Goal: Information Seeking & Learning: Learn about a topic

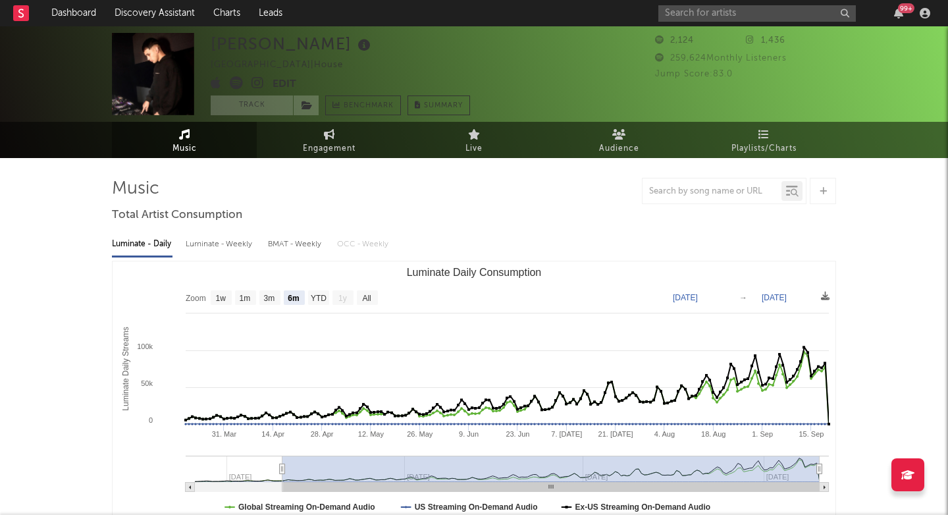
select select "6m"
select select "1w"
click at [691, 18] on input "text" at bounding box center [756, 13] width 197 height 16
type input "k"
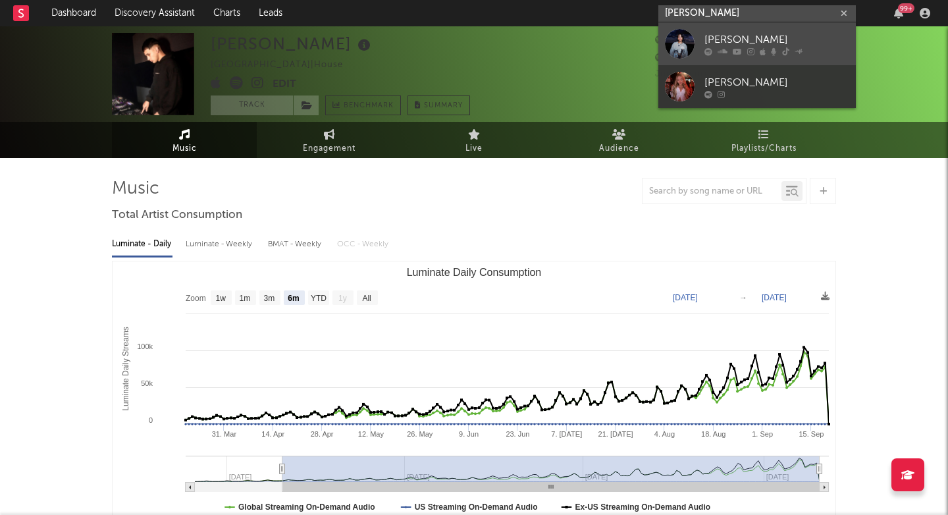
type input "[PERSON_NAME]"
click at [729, 39] on div "[PERSON_NAME]" at bounding box center [776, 40] width 145 height 16
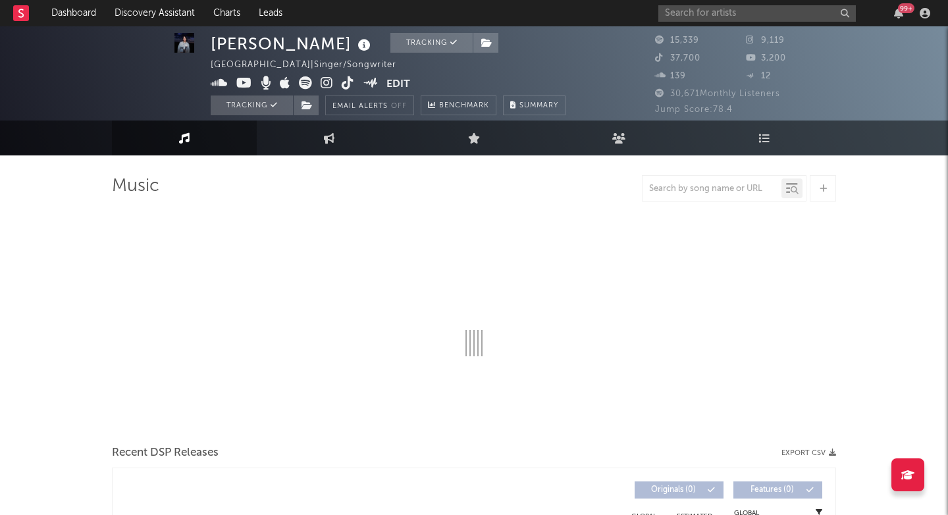
scroll to position [7, 0]
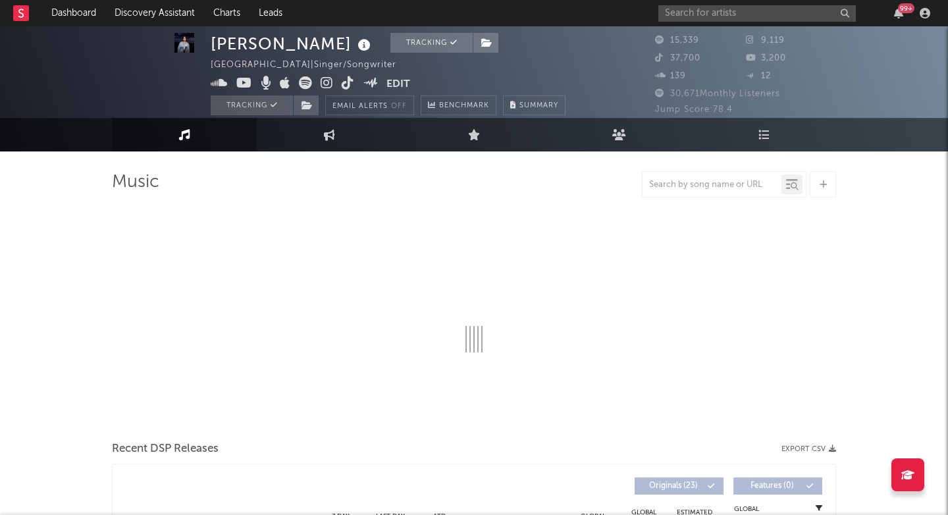
select select "1w"
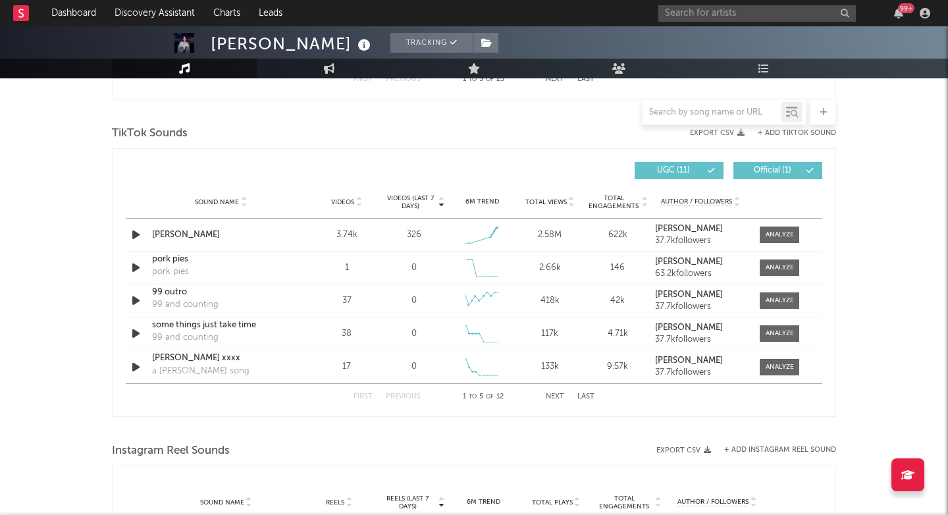
scroll to position [860, 0]
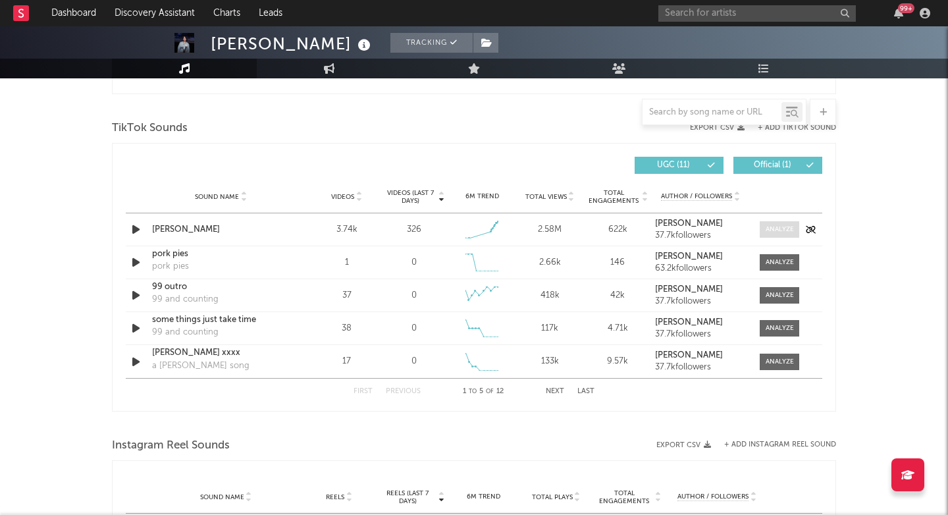
click at [770, 228] on div at bounding box center [780, 229] width 28 height 10
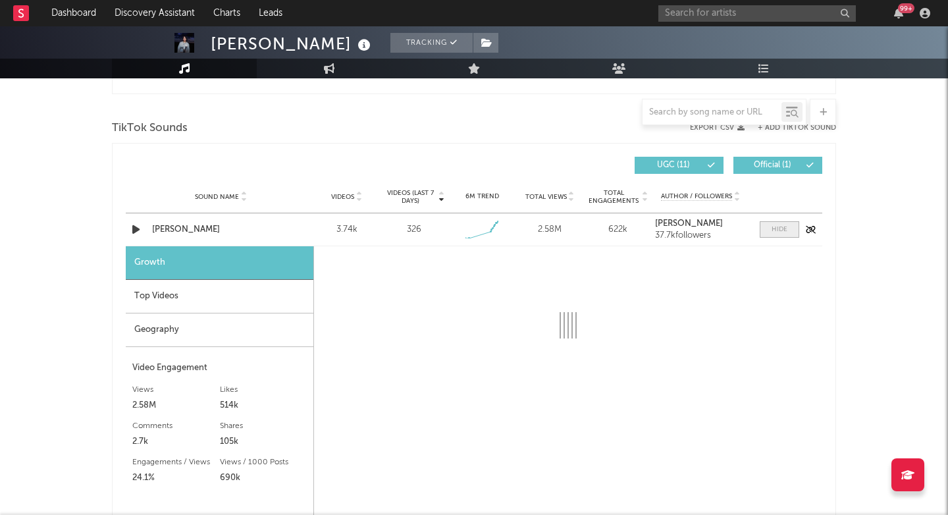
scroll to position [915, 0]
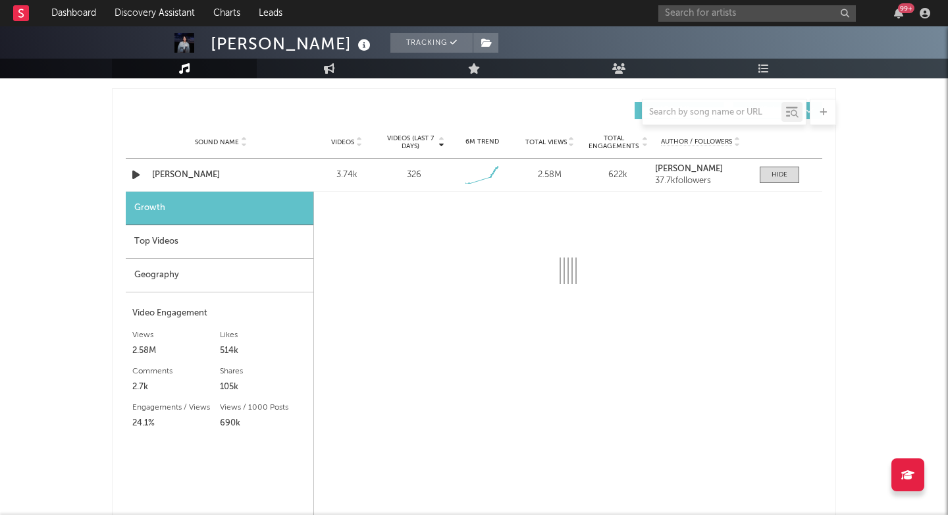
select select "1w"
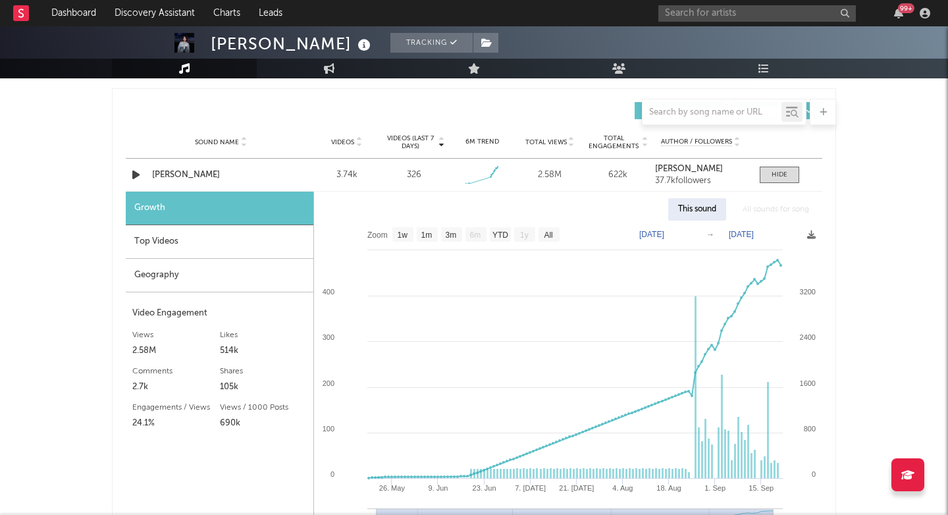
click at [265, 253] on div "Top Videos" at bounding box center [220, 242] width 188 height 34
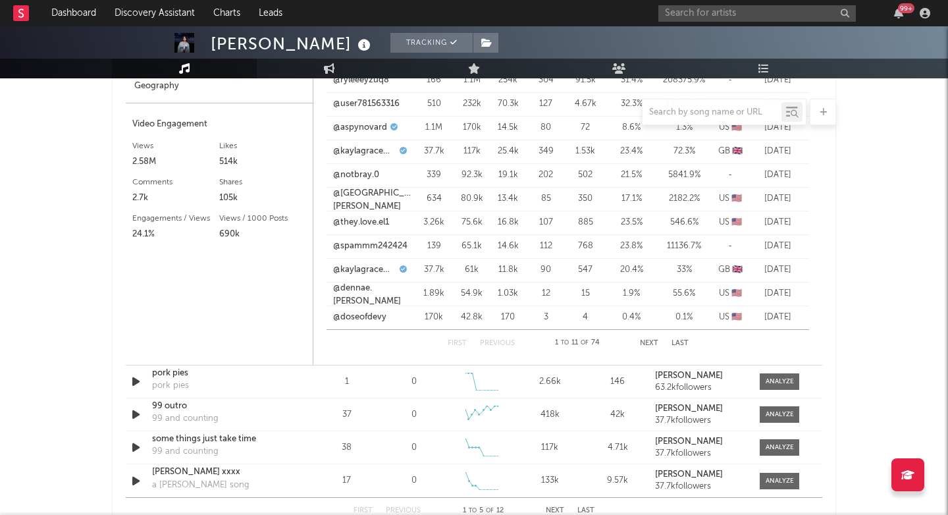
scroll to position [985, 0]
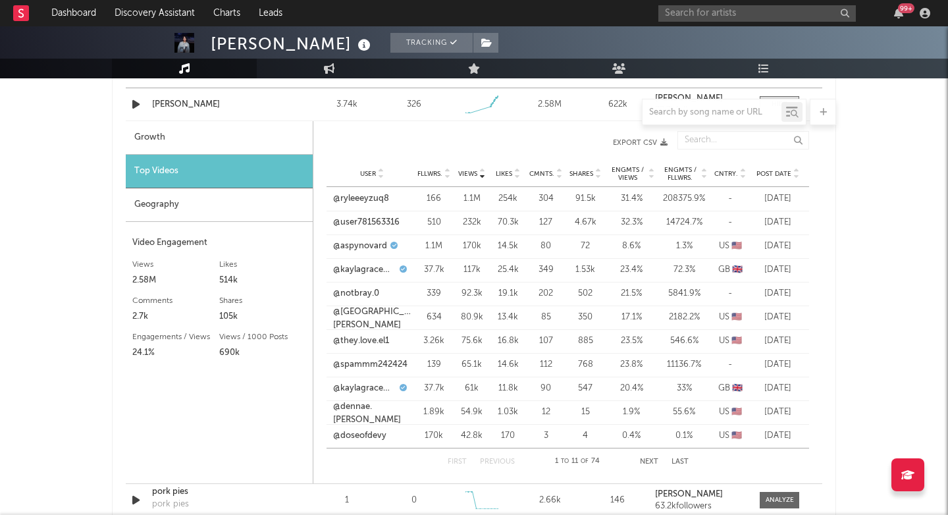
click at [780, 271] on div "[DATE]" at bounding box center [777, 269] width 49 height 13
drag, startPoint x: 800, startPoint y: 270, endPoint x: 298, endPoint y: 274, distance: 503.0
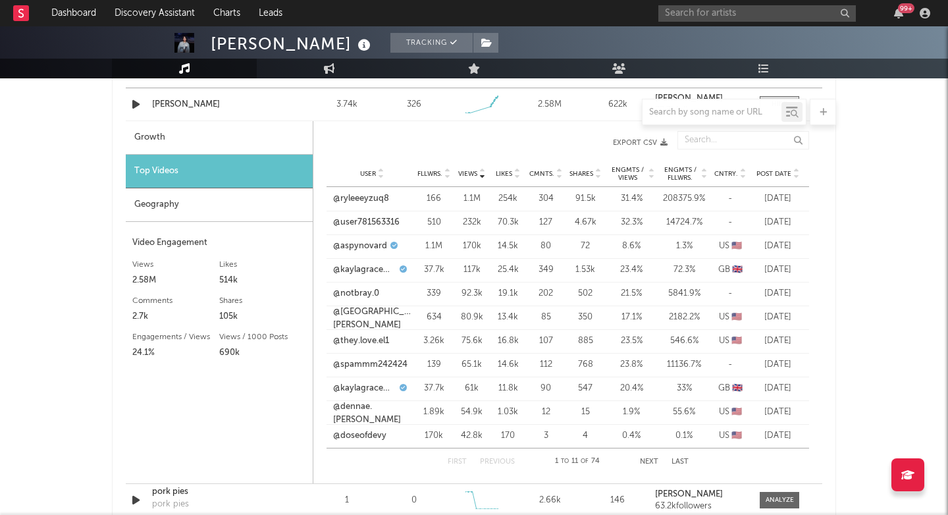
click at [298, 274] on div "Growth Top Videos Geography Video Engagement Views 2.58M Likes 514k Likes 514k …" at bounding box center [474, 302] width 696 height 362
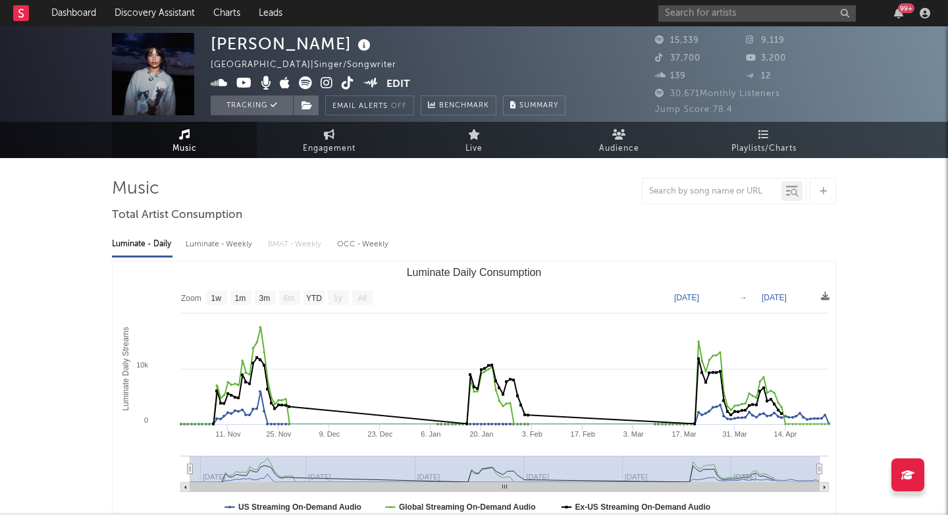
scroll to position [0, 0]
click at [765, 138] on icon at bounding box center [763, 134] width 11 height 11
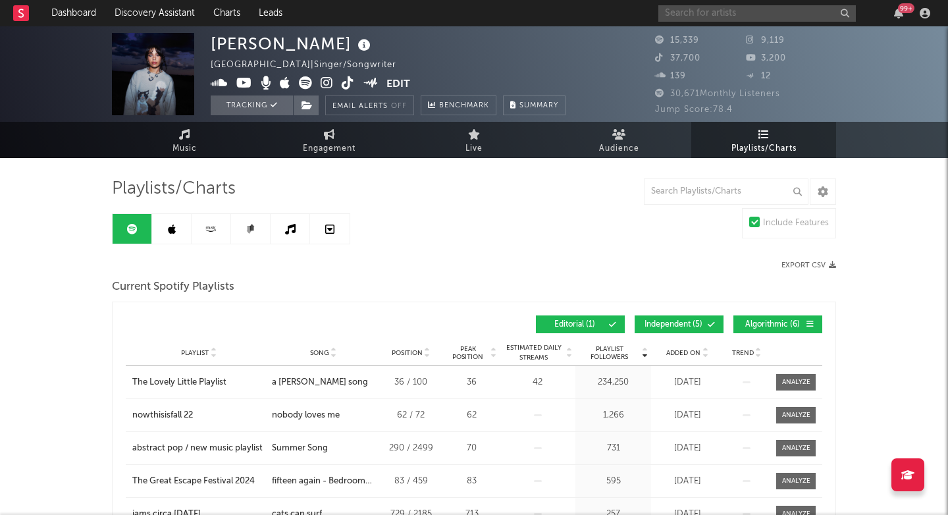
click at [719, 5] on input "text" at bounding box center [756, 13] width 197 height 16
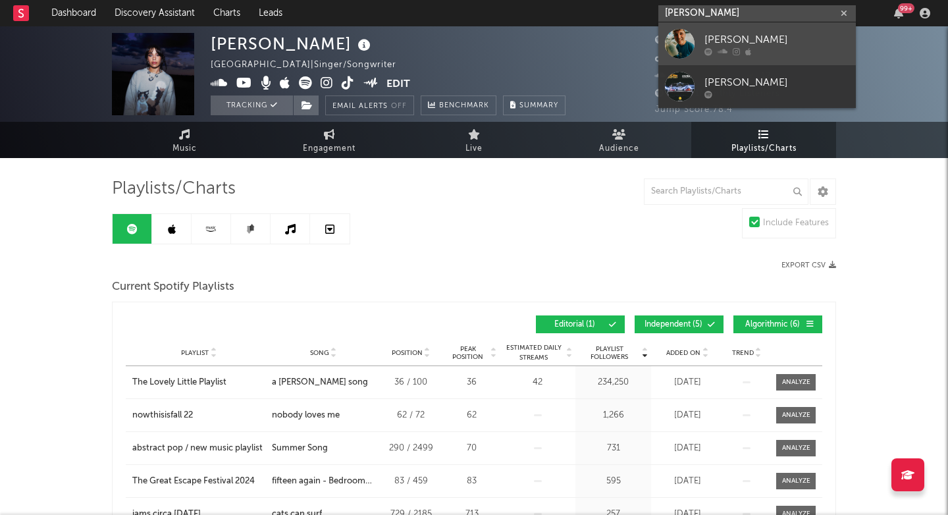
type input "[PERSON_NAME]"
drag, startPoint x: 698, startPoint y: 36, endPoint x: 695, endPoint y: 49, distance: 13.7
click at [695, 49] on link "[PERSON_NAME]" at bounding box center [756, 43] width 197 height 43
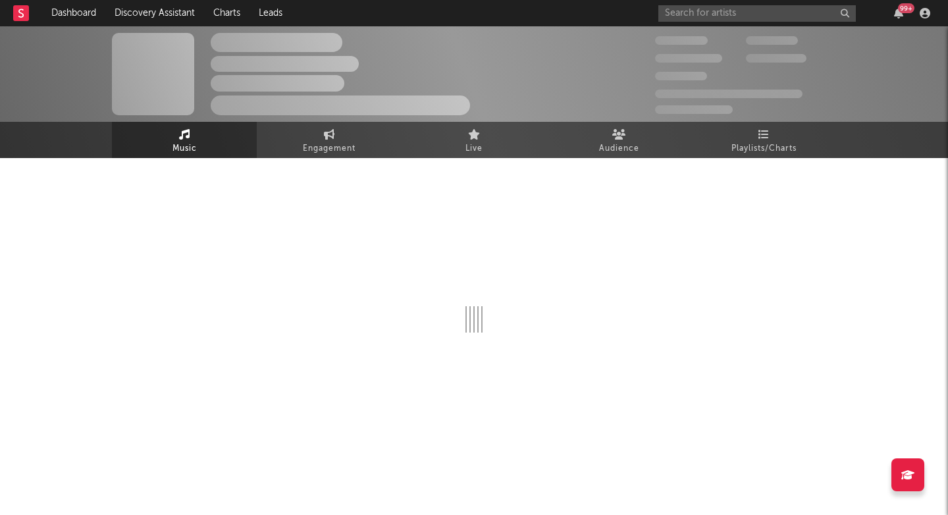
select select "6m"
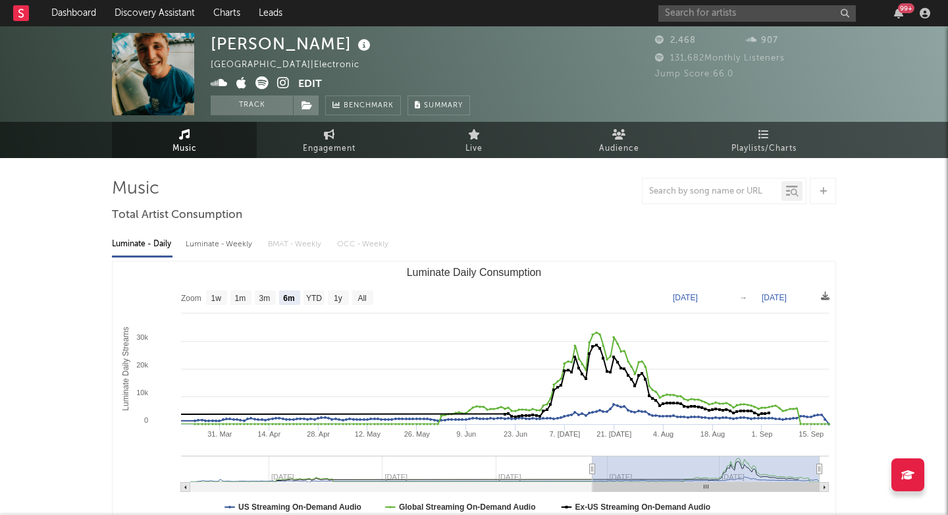
click at [754, 112] on div "2,468 907 131,682 Monthly Listeners Jump Score: 66.0" at bounding box center [745, 74] width 181 height 82
click at [754, 144] on span "Playlists/Charts" at bounding box center [763, 149] width 65 height 16
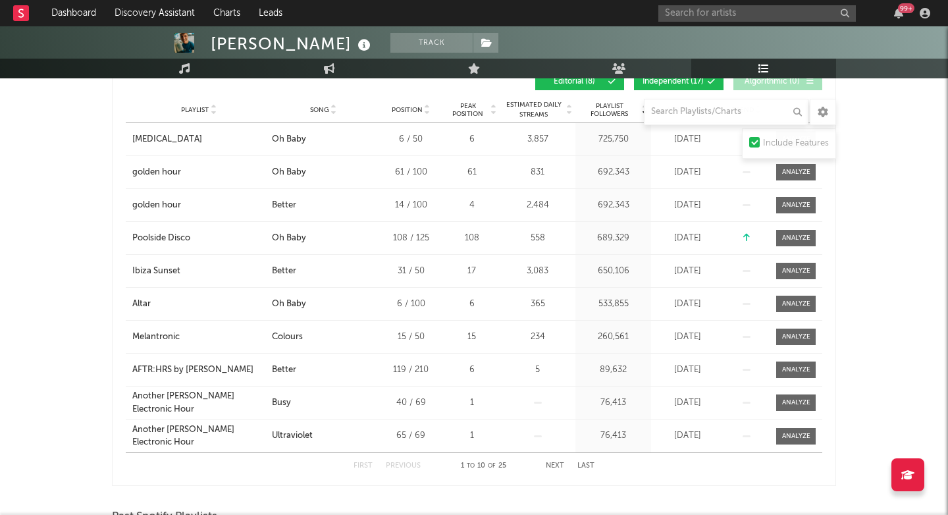
scroll to position [230, 0]
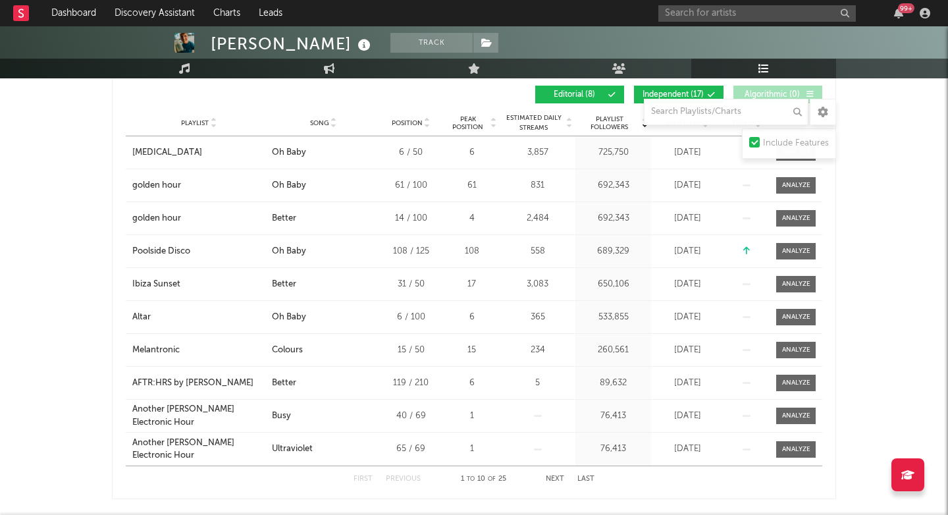
click at [606, 127] on span "Playlist Followers" at bounding box center [609, 123] width 61 height 16
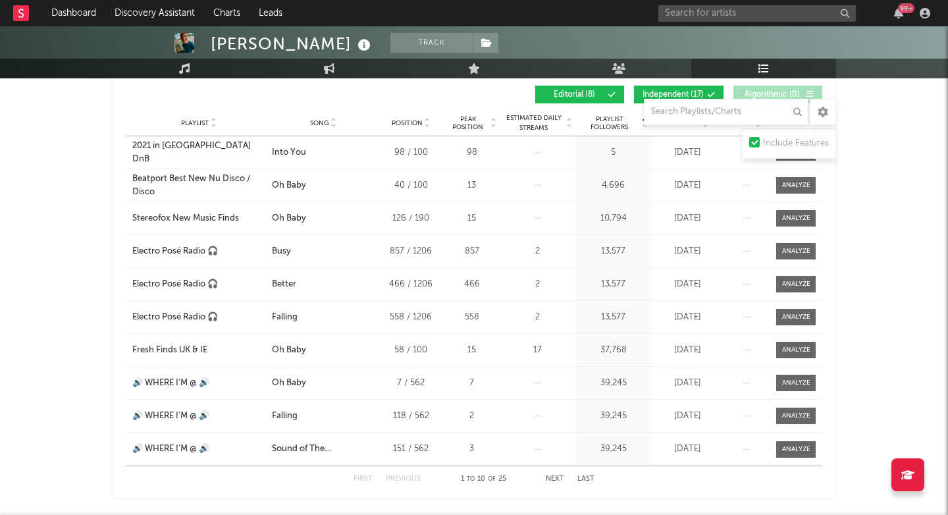
click at [606, 127] on span "Playlist Followers" at bounding box center [609, 123] width 61 height 16
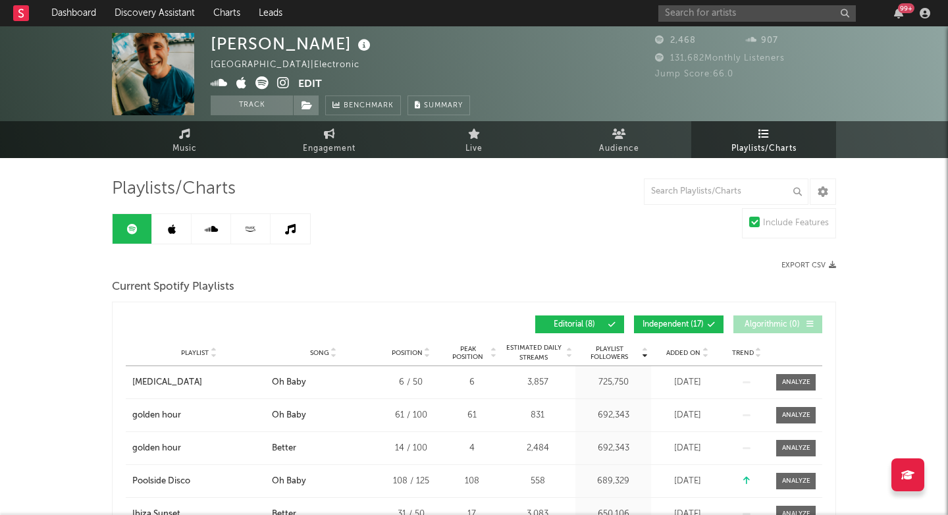
scroll to position [0, 0]
click at [716, 16] on input "text" at bounding box center [756, 13] width 197 height 16
click at [697, 10] on input "text" at bounding box center [756, 13] width 197 height 16
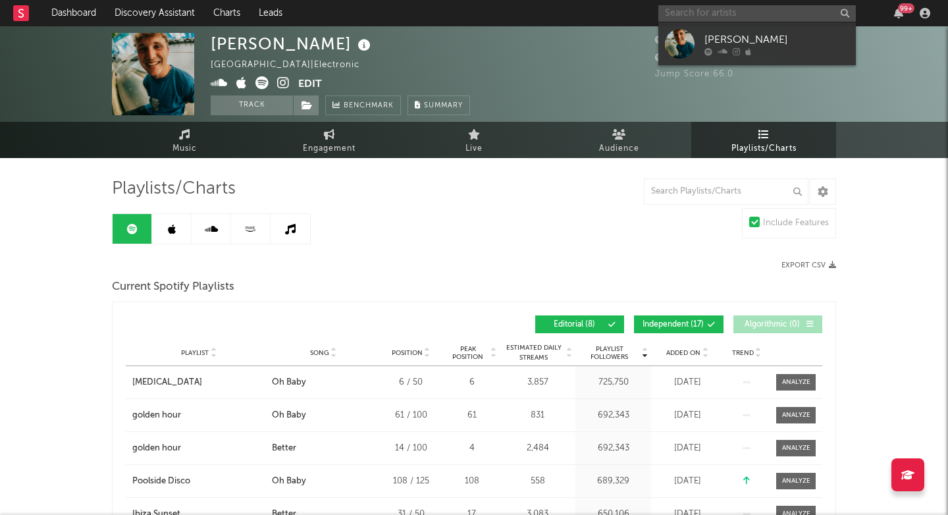
paste input "[URL][DOMAIN_NAME]"
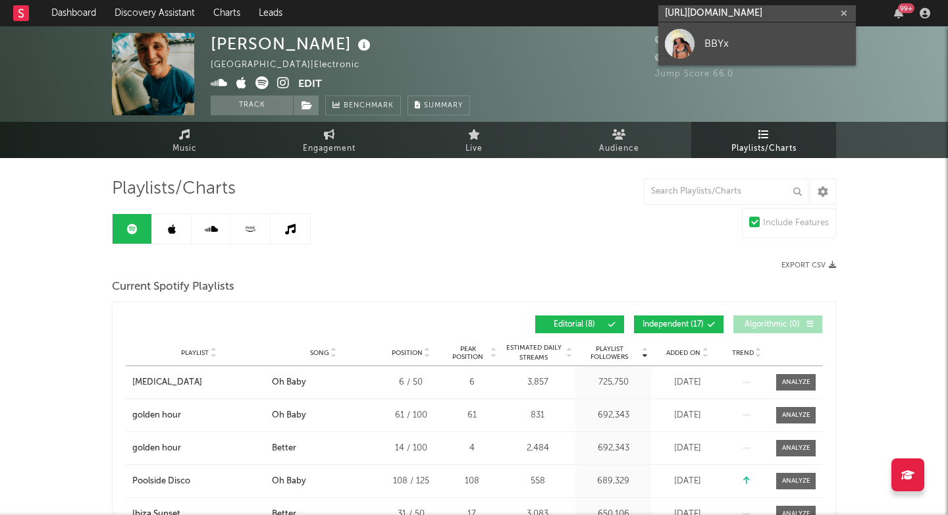
type input "[URL][DOMAIN_NAME]"
click at [700, 40] on link "BBYx" at bounding box center [756, 43] width 197 height 43
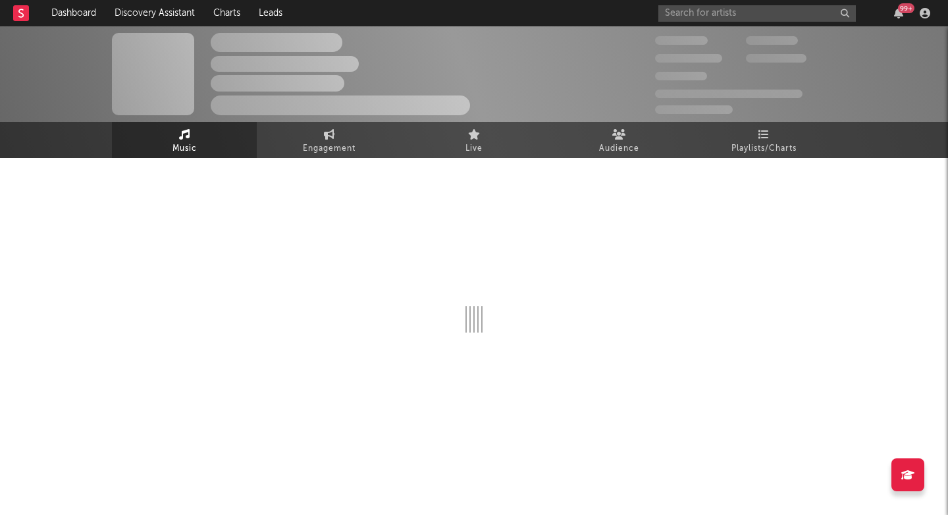
select select "6m"
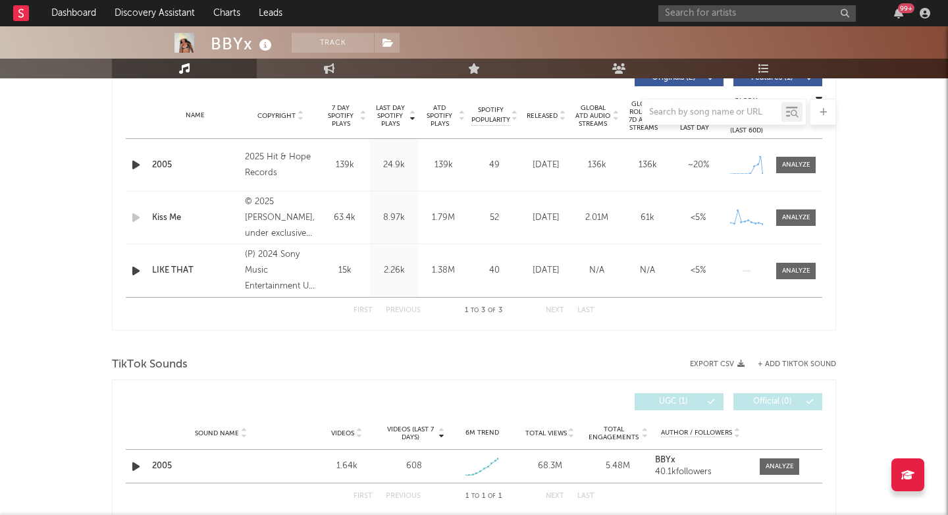
scroll to position [519, 0]
click at [794, 158] on span at bounding box center [795, 165] width 39 height 16
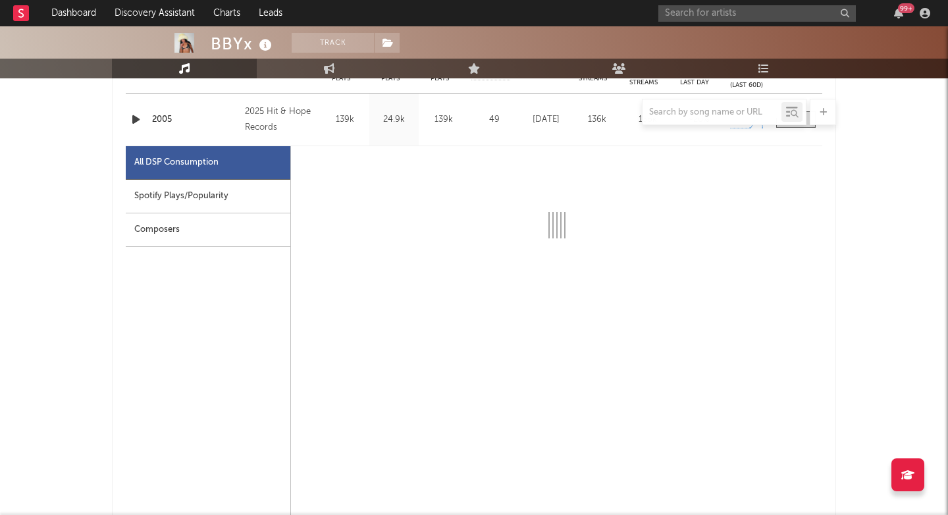
select select "1w"
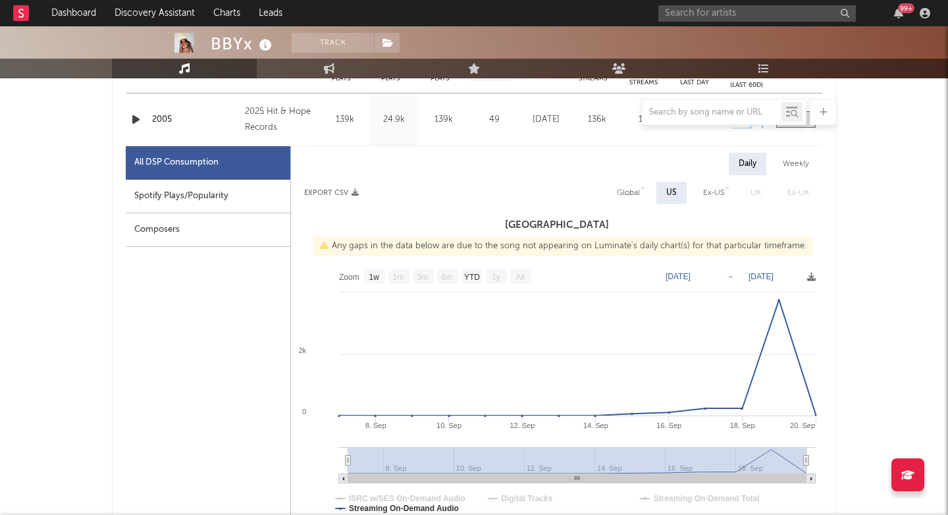
scroll to position [590, 0]
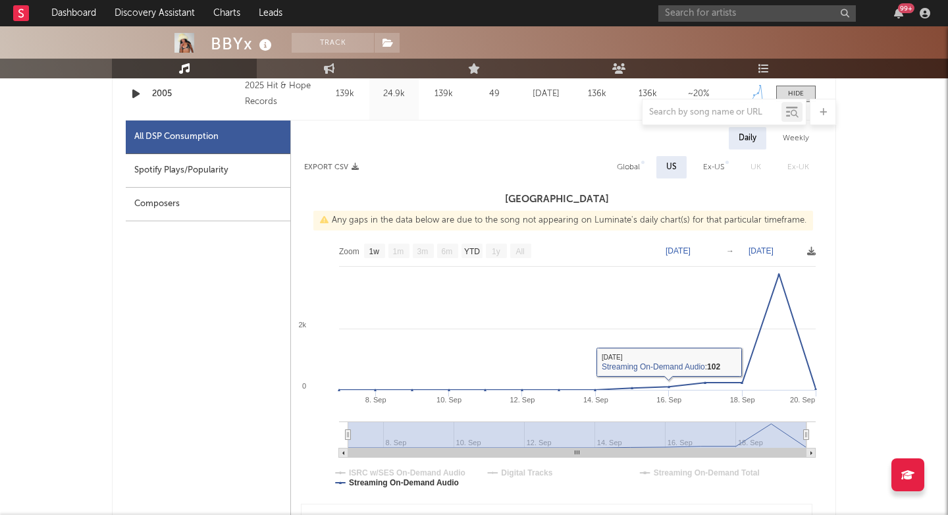
click at [188, 169] on div "Spotify Plays/Popularity" at bounding box center [208, 171] width 165 height 34
select select "1w"
